Goal: Information Seeking & Learning: Learn about a topic

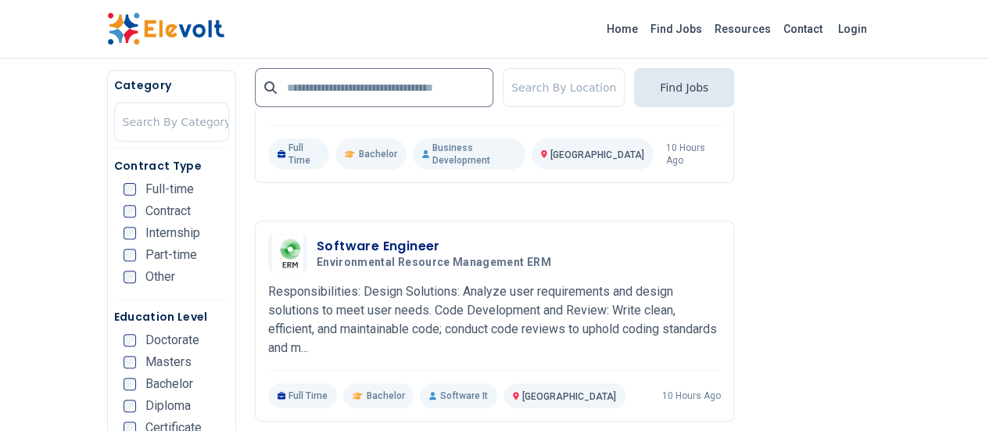
scroll to position [3222, 0]
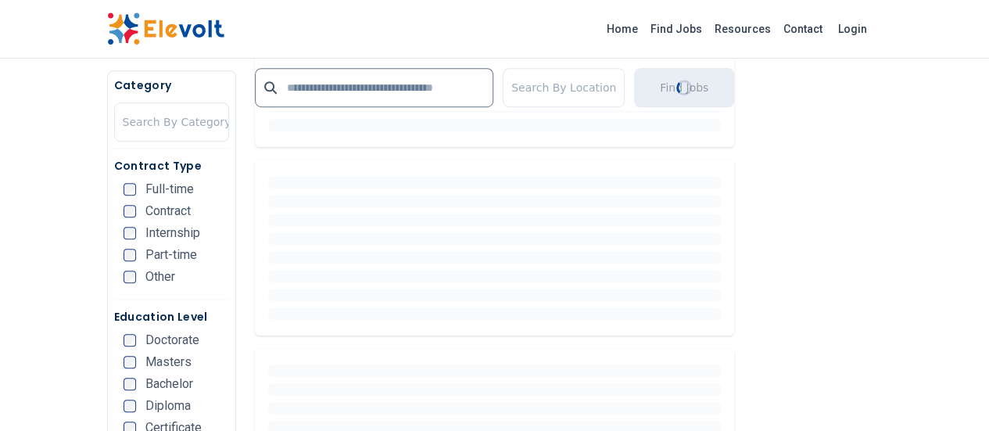
scroll to position [0, 0]
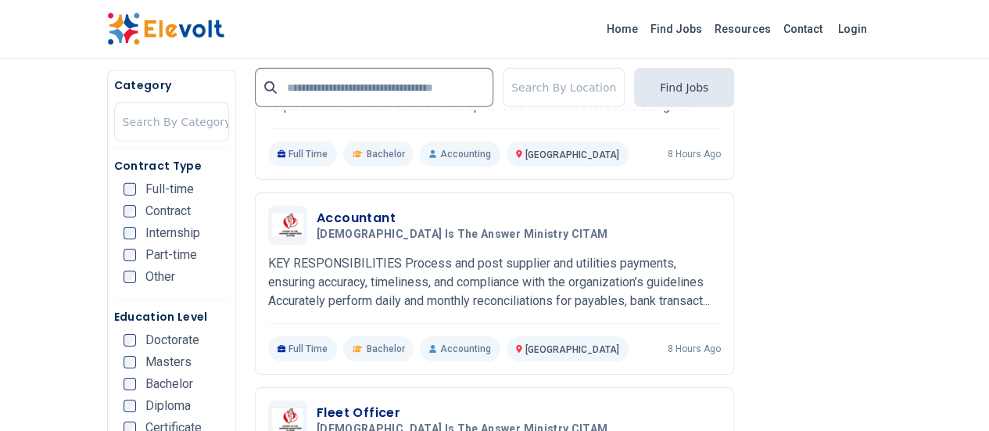
scroll to position [2409, 0]
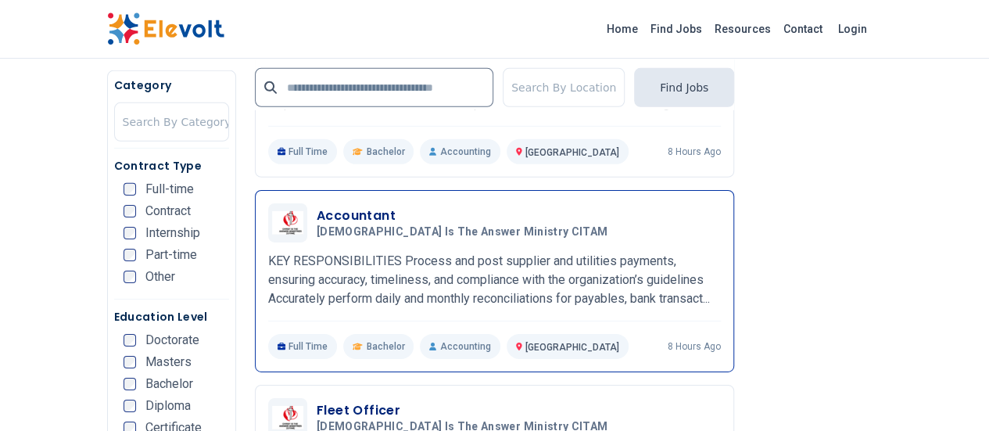
click at [358, 225] on span "[DEMOGRAPHIC_DATA] Is The Answer Ministry CITAM" at bounding box center [462, 232] width 291 height 14
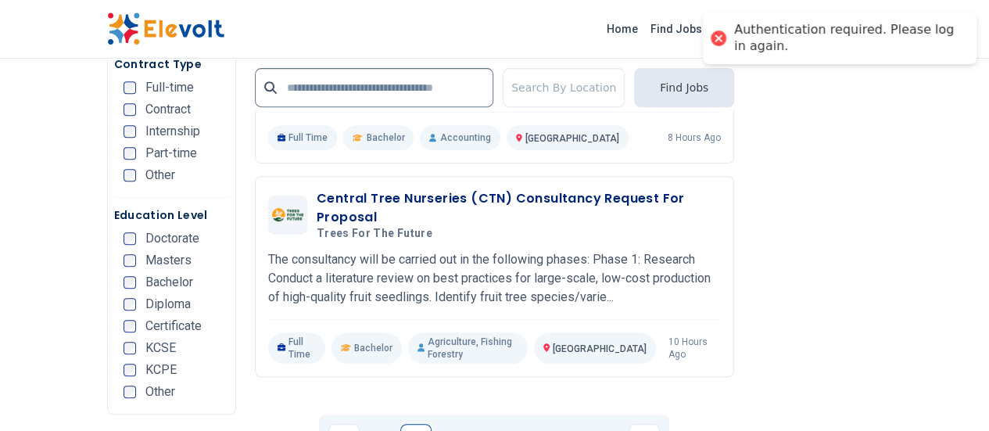
scroll to position [3284, 0]
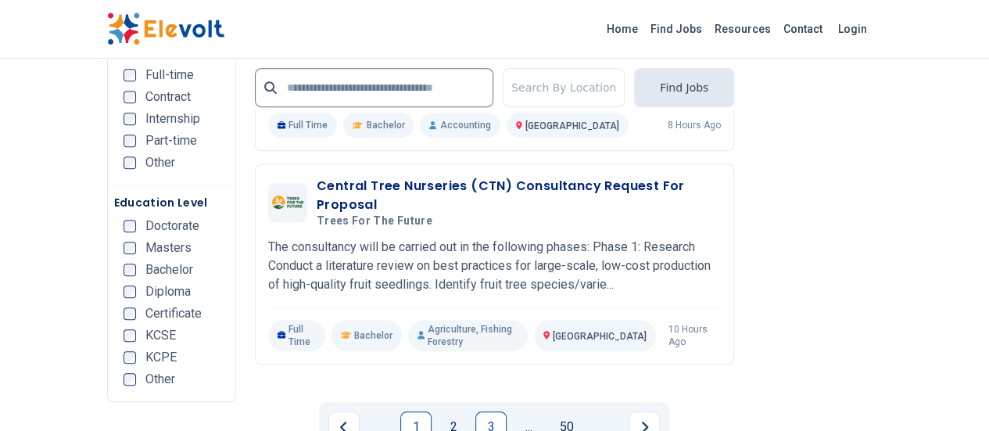
click at [494, 411] on link "3" at bounding box center [491, 426] width 31 height 31
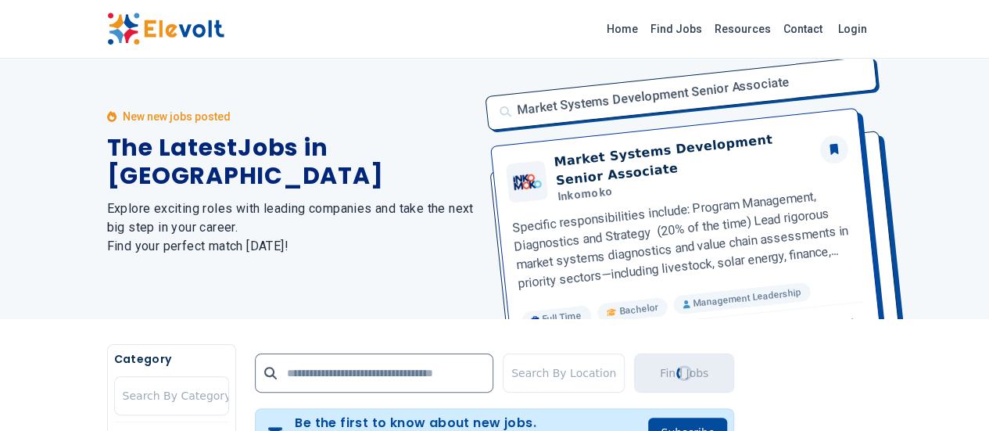
scroll to position [0, 0]
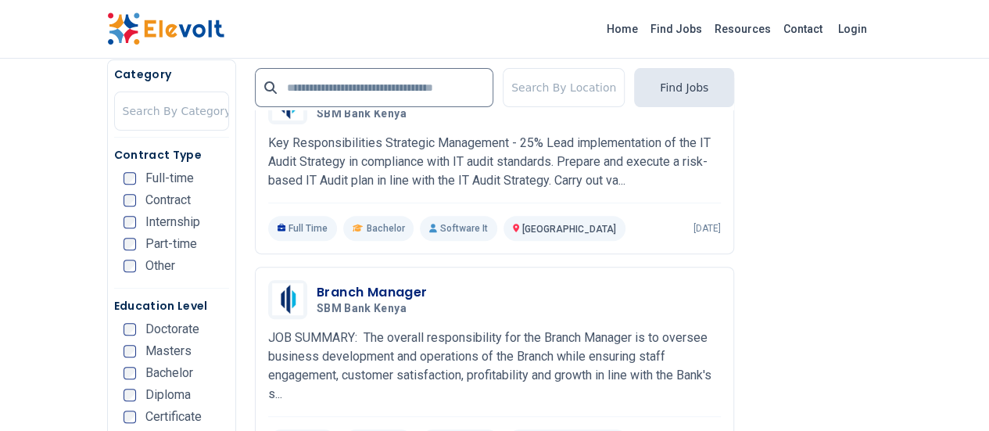
scroll to position [3176, 0]
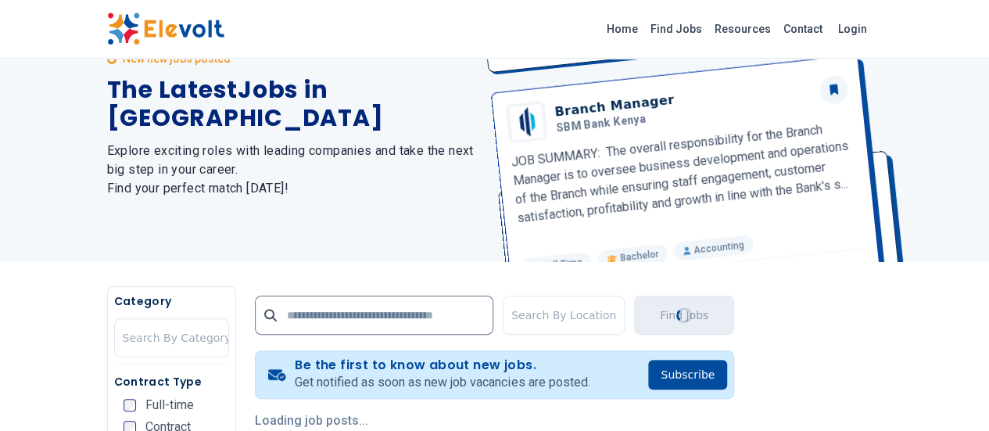
scroll to position [0, 0]
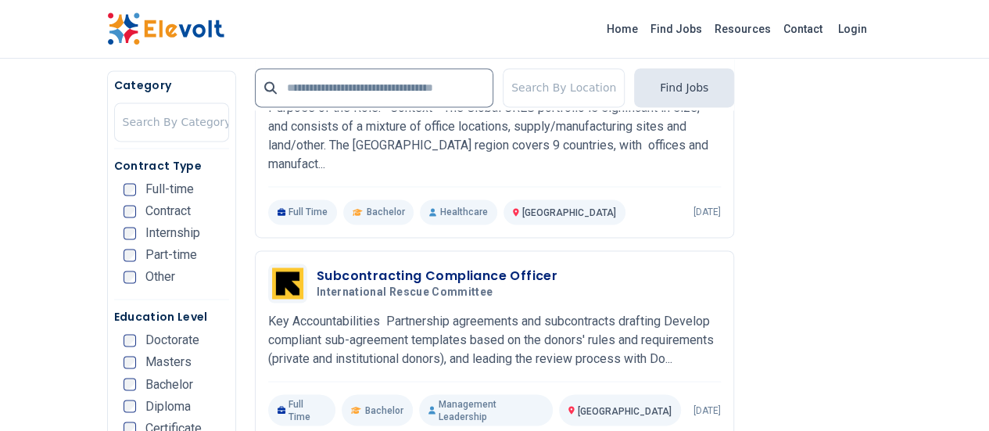
scroll to position [1112, 0]
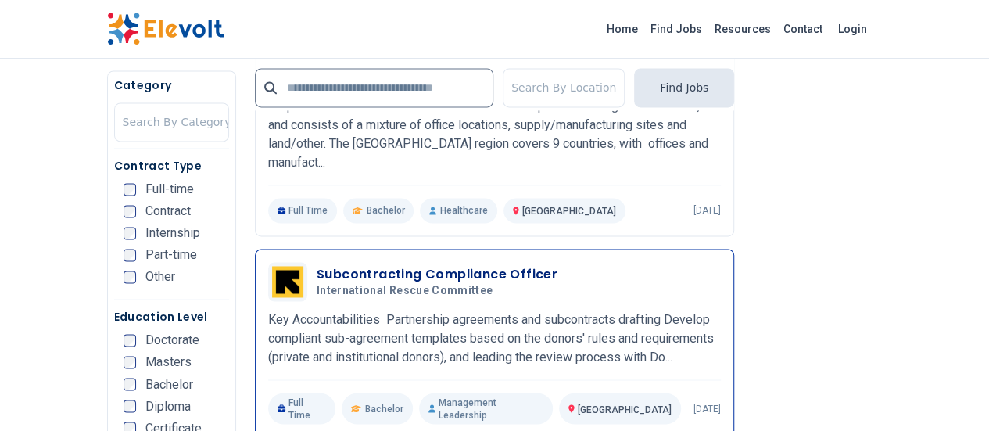
click at [317, 265] on h3 "Subcontracting Compliance Officer" at bounding box center [437, 274] width 241 height 19
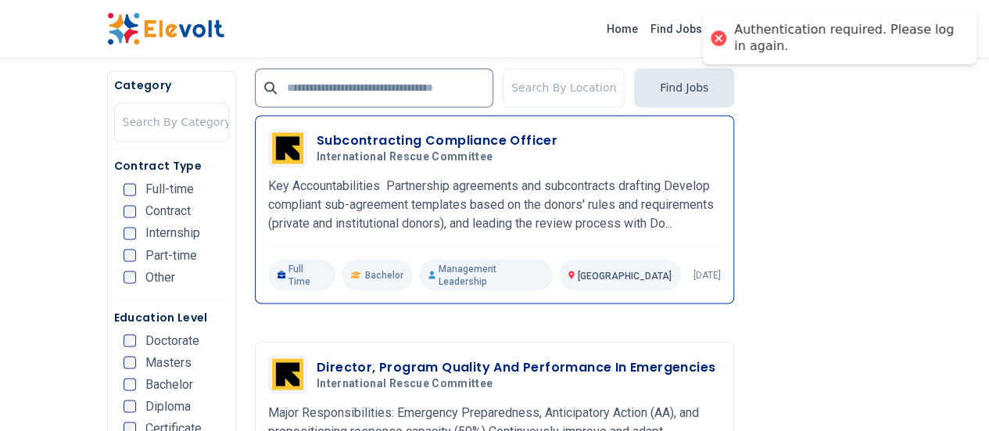
scroll to position [1248, 0]
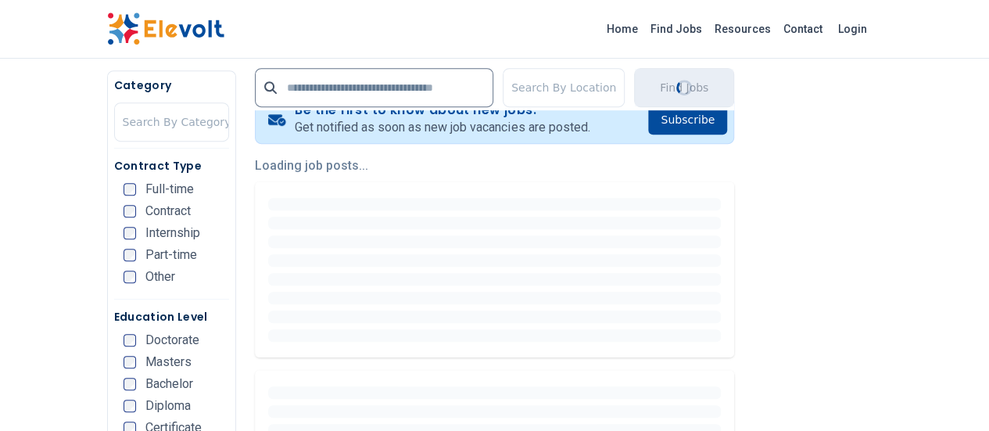
scroll to position [411, 0]
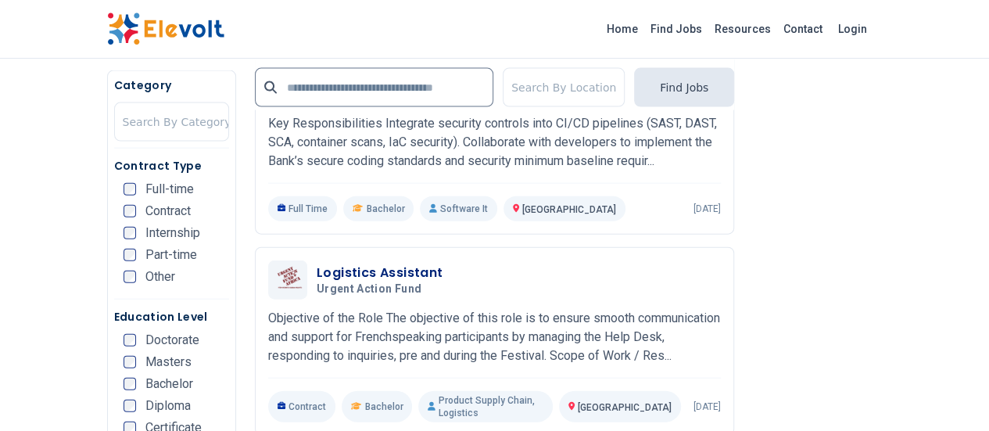
scroll to position [1696, 0]
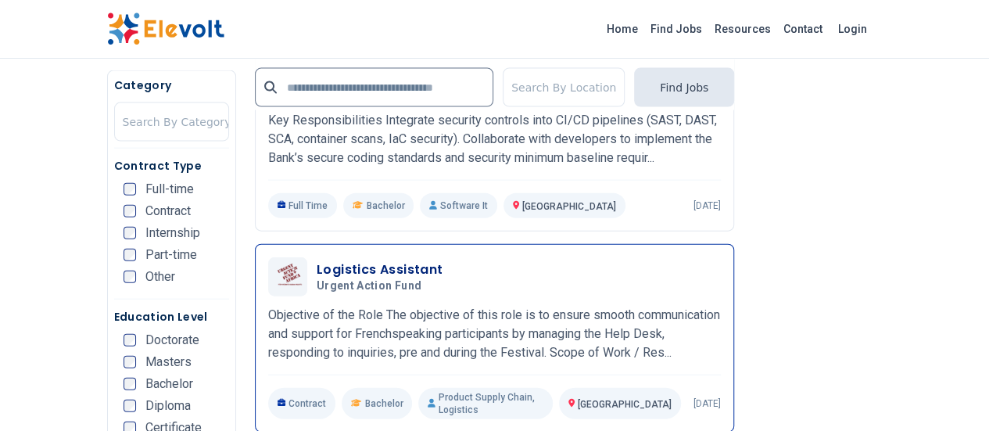
click at [318, 260] on h3 "Logistics Assistant" at bounding box center [380, 269] width 127 height 19
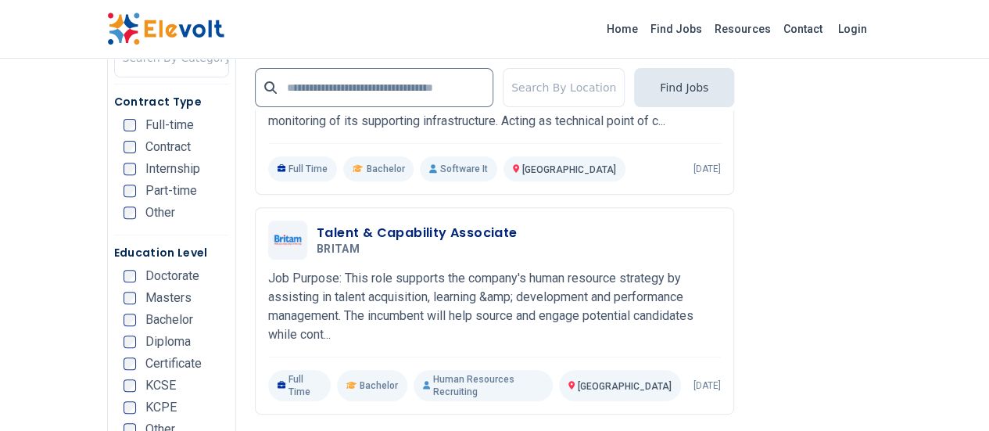
scroll to position [3277, 0]
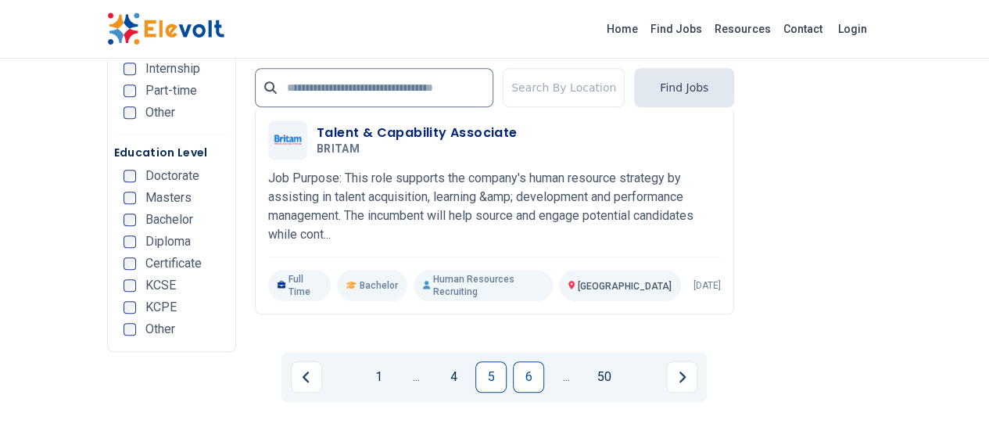
click at [525, 361] on link "6" at bounding box center [528, 376] width 31 height 31
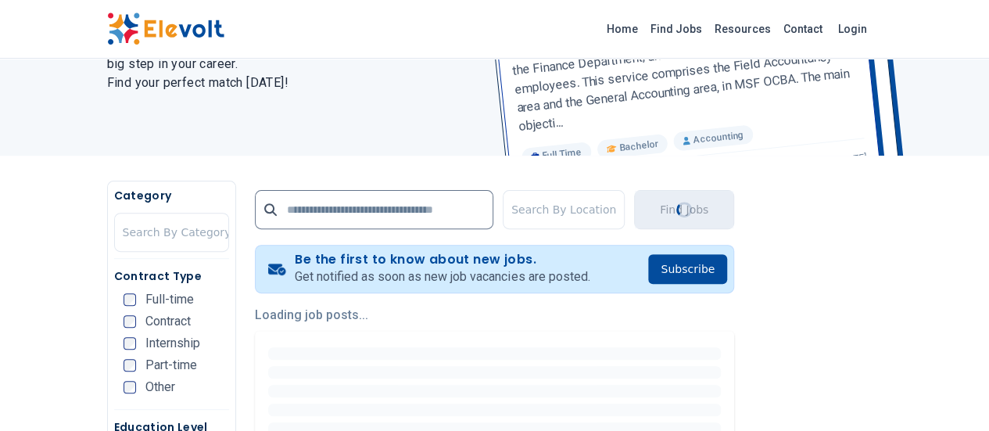
scroll to position [0, 0]
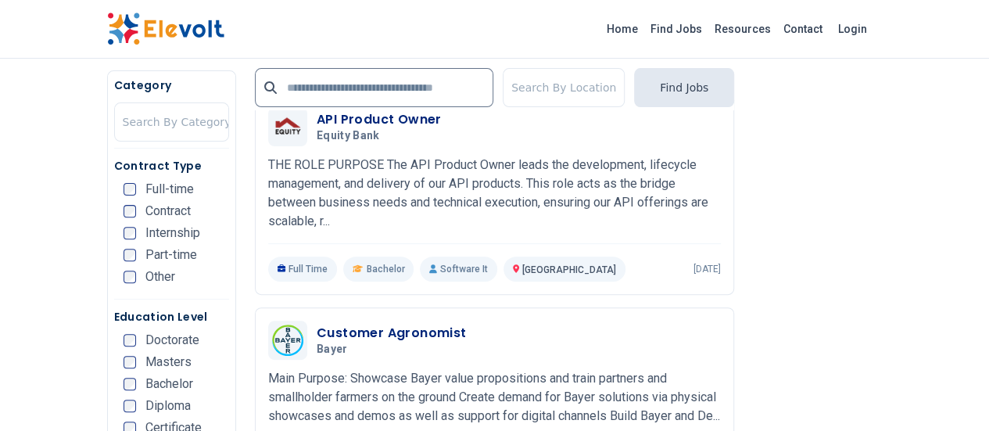
scroll to position [3154, 0]
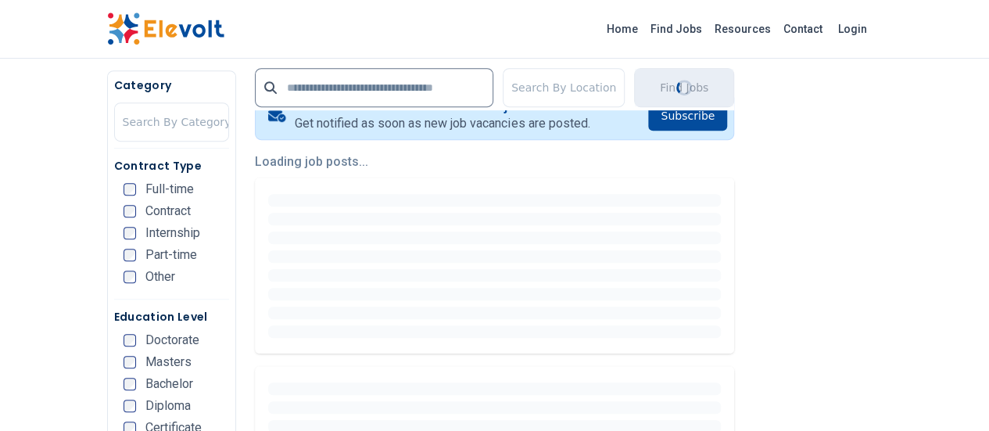
scroll to position [0, 0]
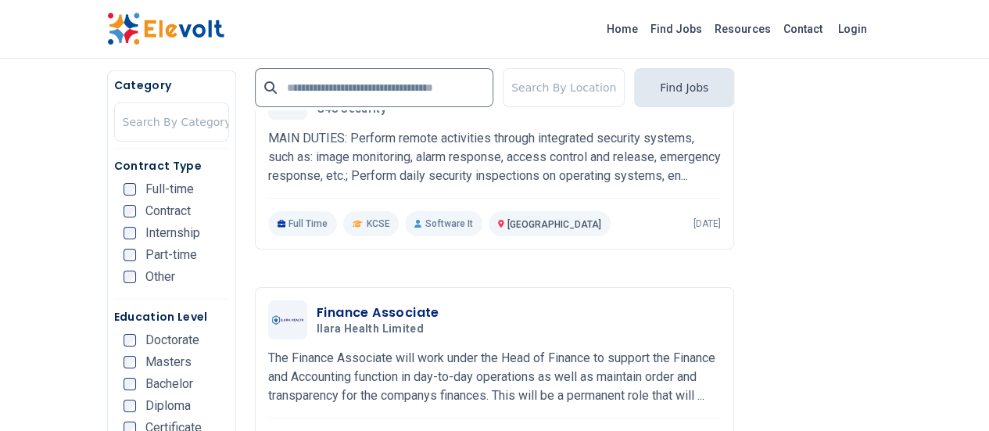
scroll to position [2886, 0]
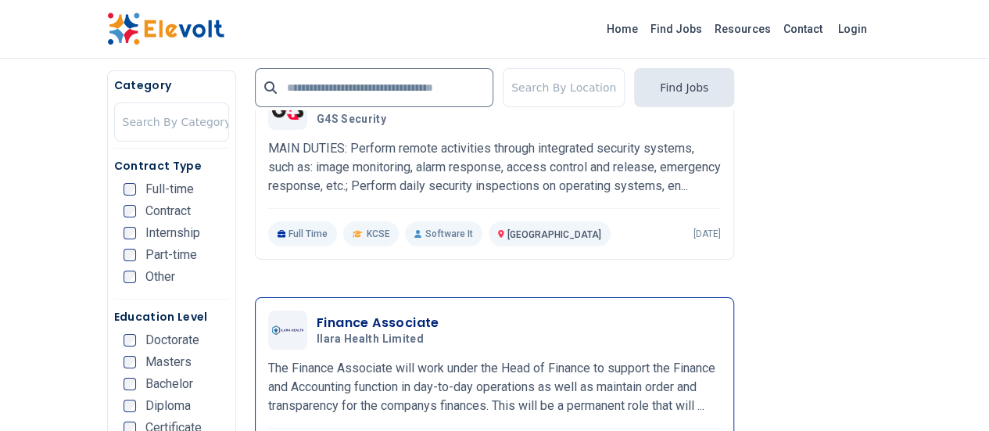
click at [321, 314] on h3 "Finance Associate" at bounding box center [378, 323] width 123 height 19
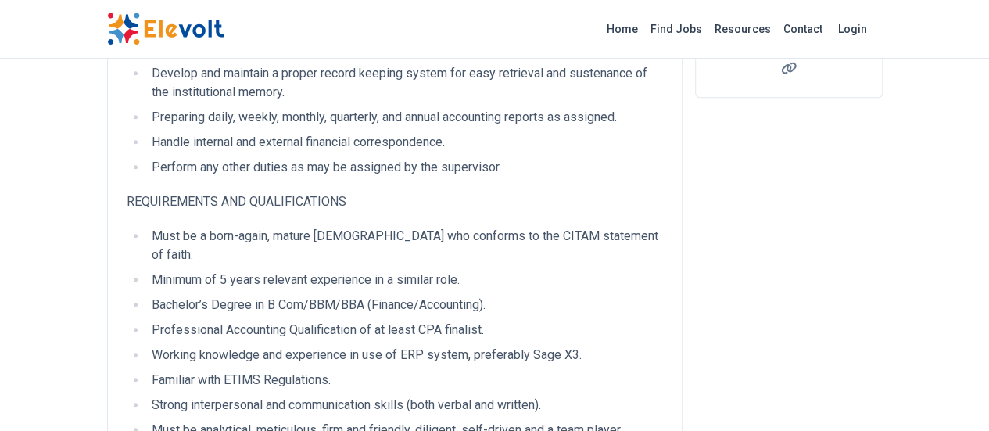
scroll to position [579, 0]
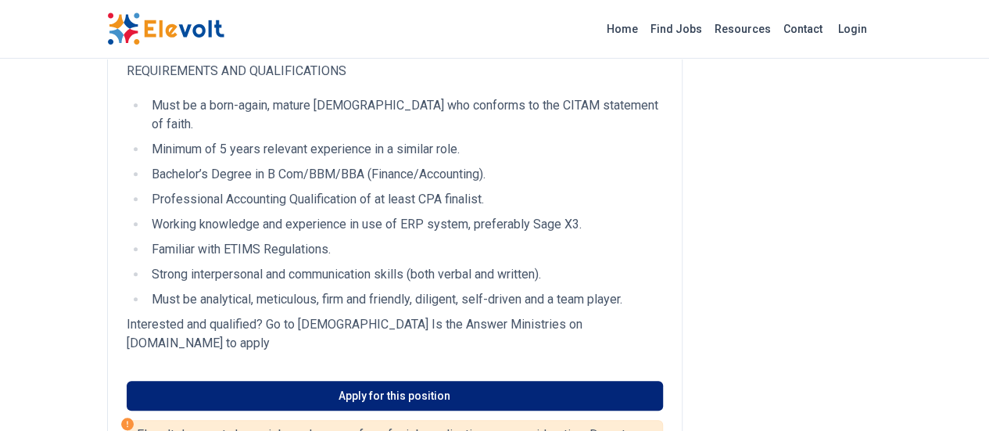
click at [382, 381] on link "Apply for this position" at bounding box center [395, 396] width 537 height 30
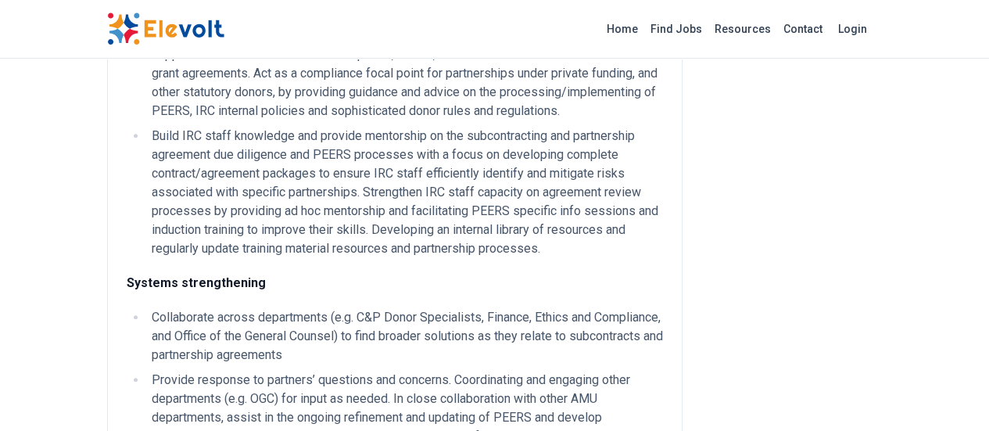
scroll to position [628, 0]
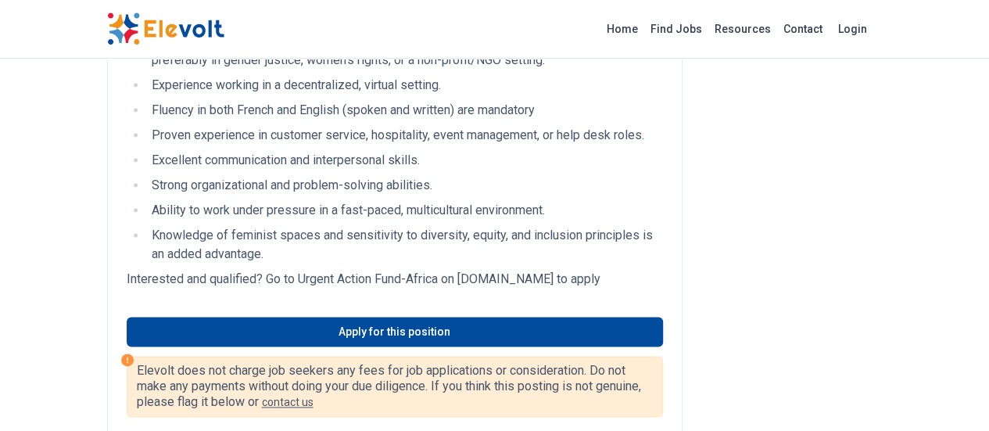
scroll to position [908, 0]
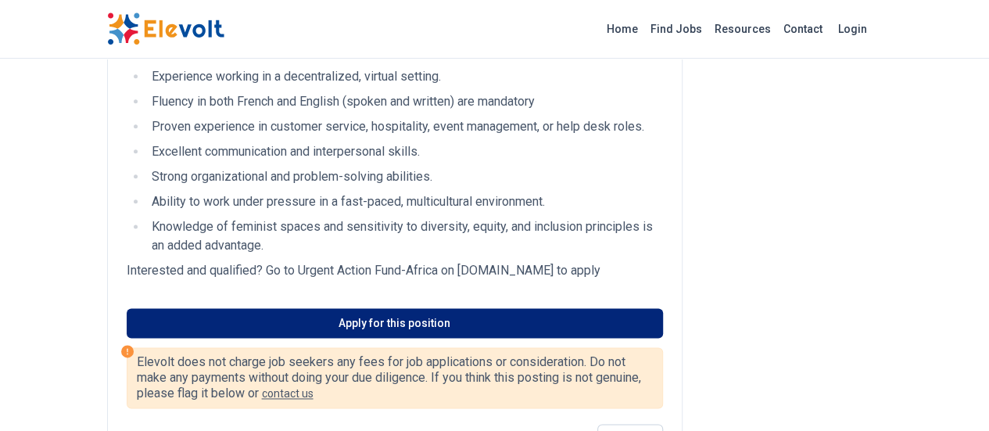
click at [156, 308] on link "Apply for this position" at bounding box center [395, 323] width 537 height 30
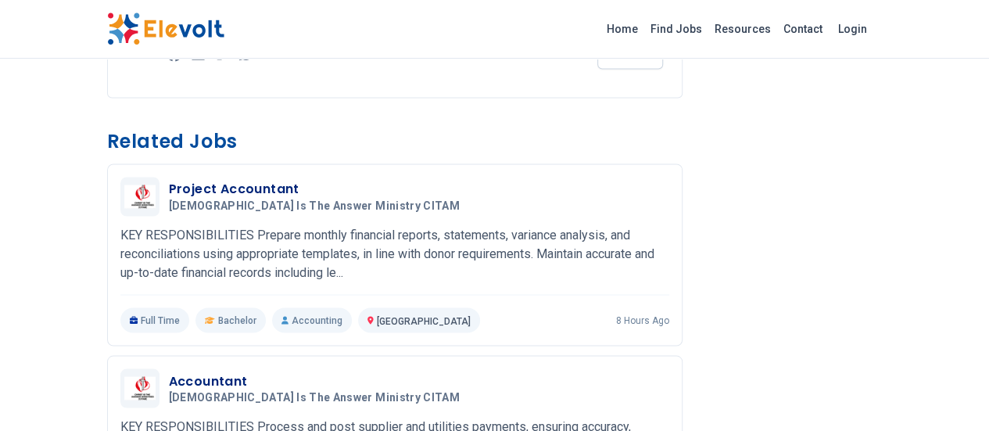
scroll to position [1241, 0]
